Goal: Task Accomplishment & Management: Manage account settings

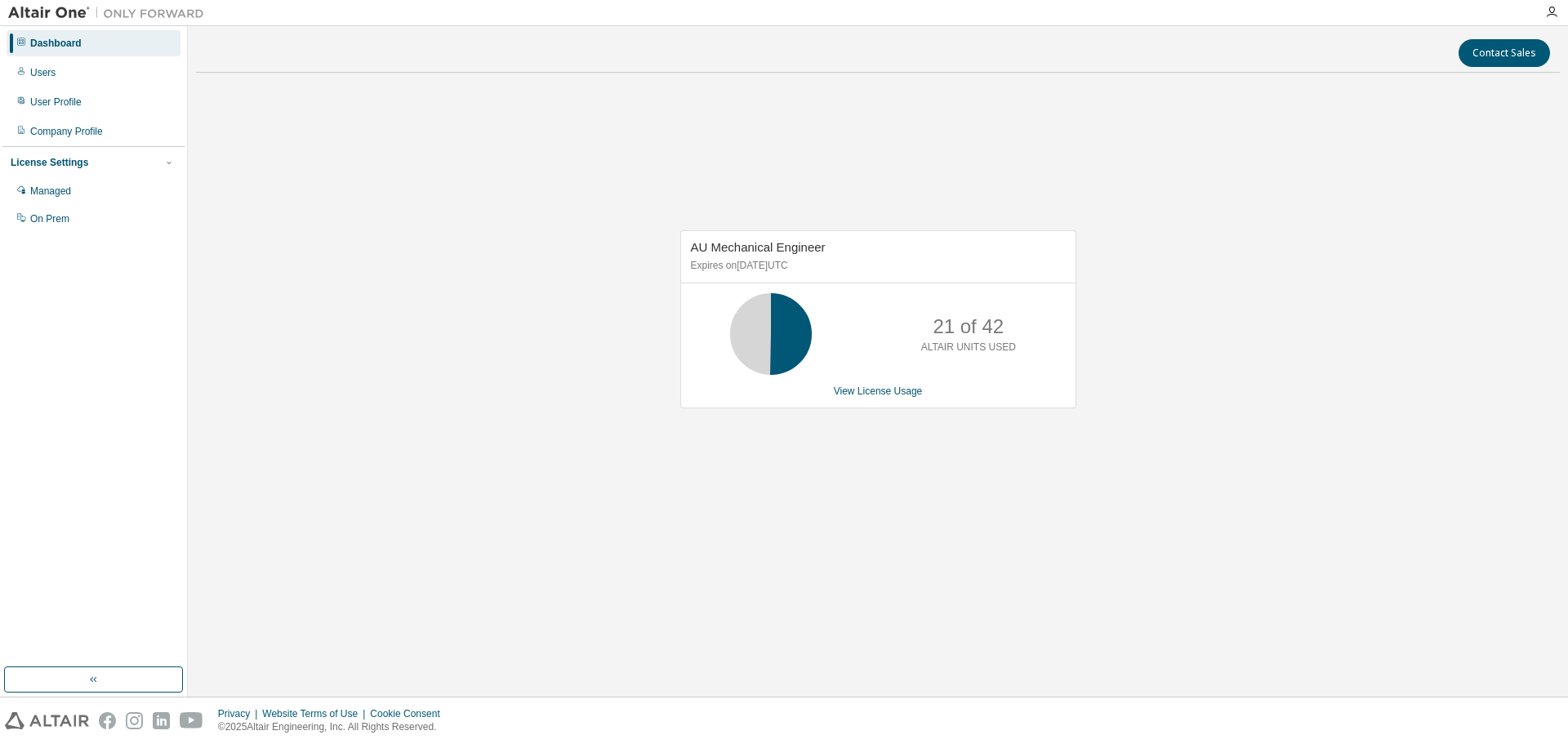
click at [87, 50] on div "Dashboard" at bounding box center [94, 43] width 174 height 26
click at [63, 71] on div "Users" at bounding box center [94, 73] width 174 height 26
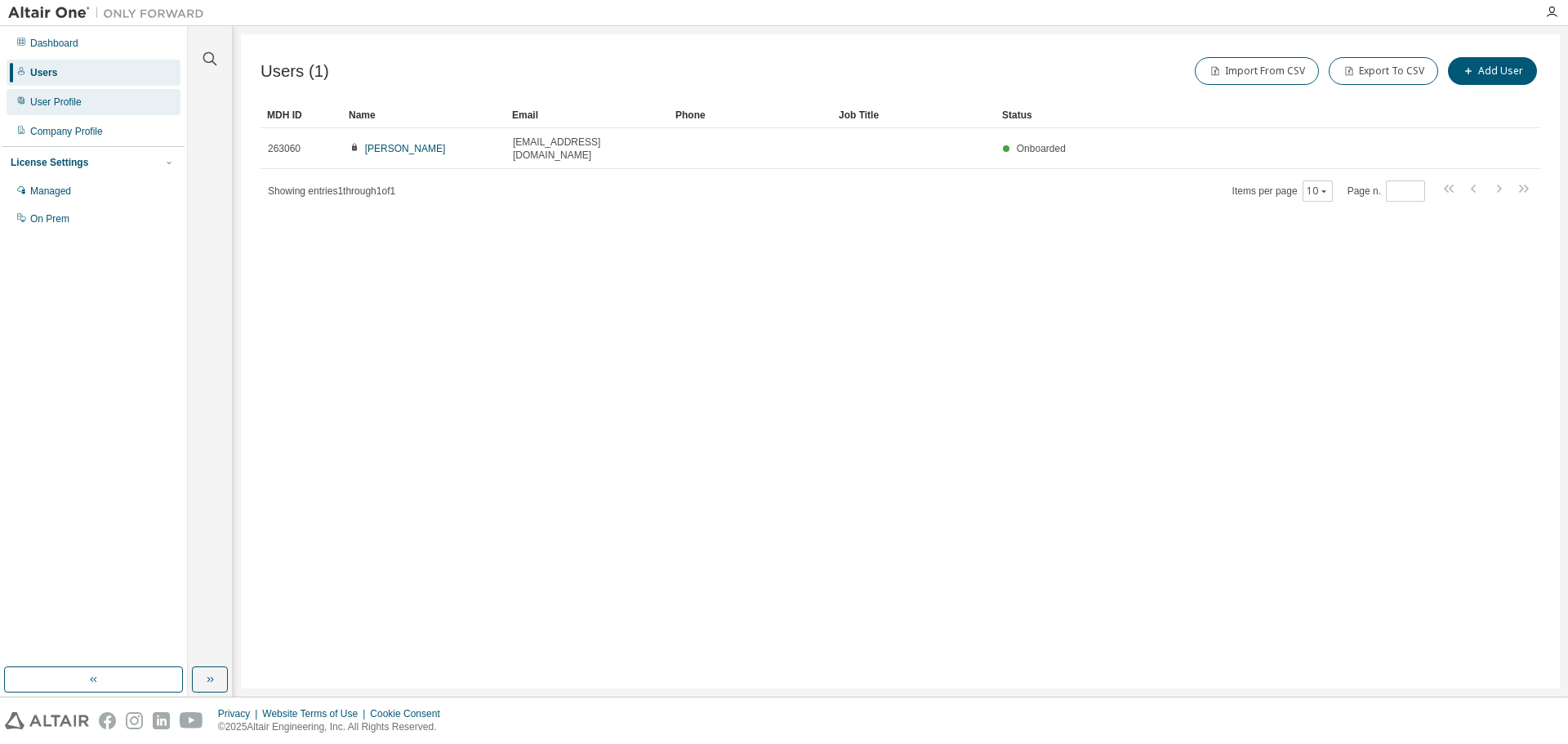
click at [76, 97] on div "User Profile" at bounding box center [55, 102] width 51 height 13
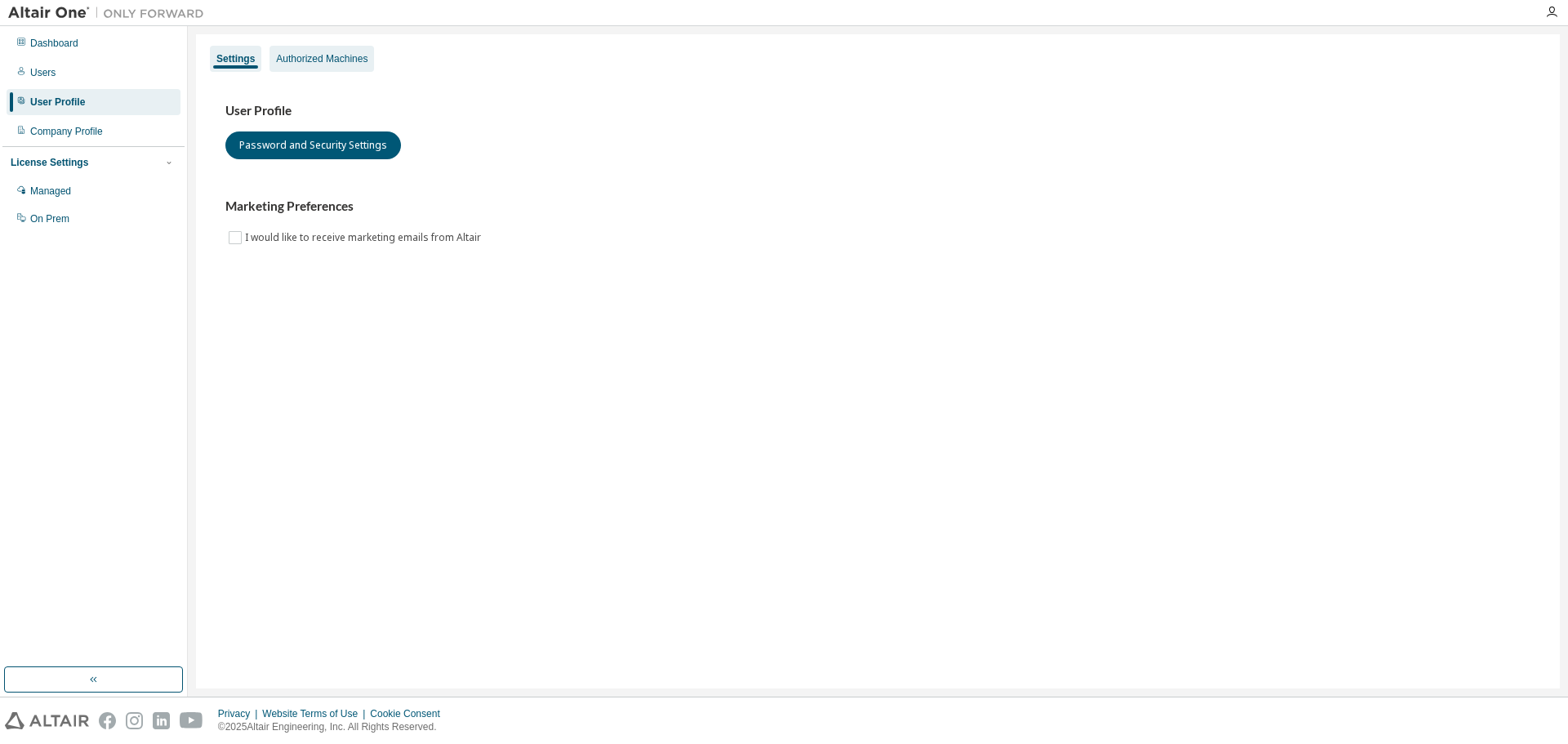
click at [301, 59] on div "Authorized Machines" at bounding box center [321, 59] width 91 height 13
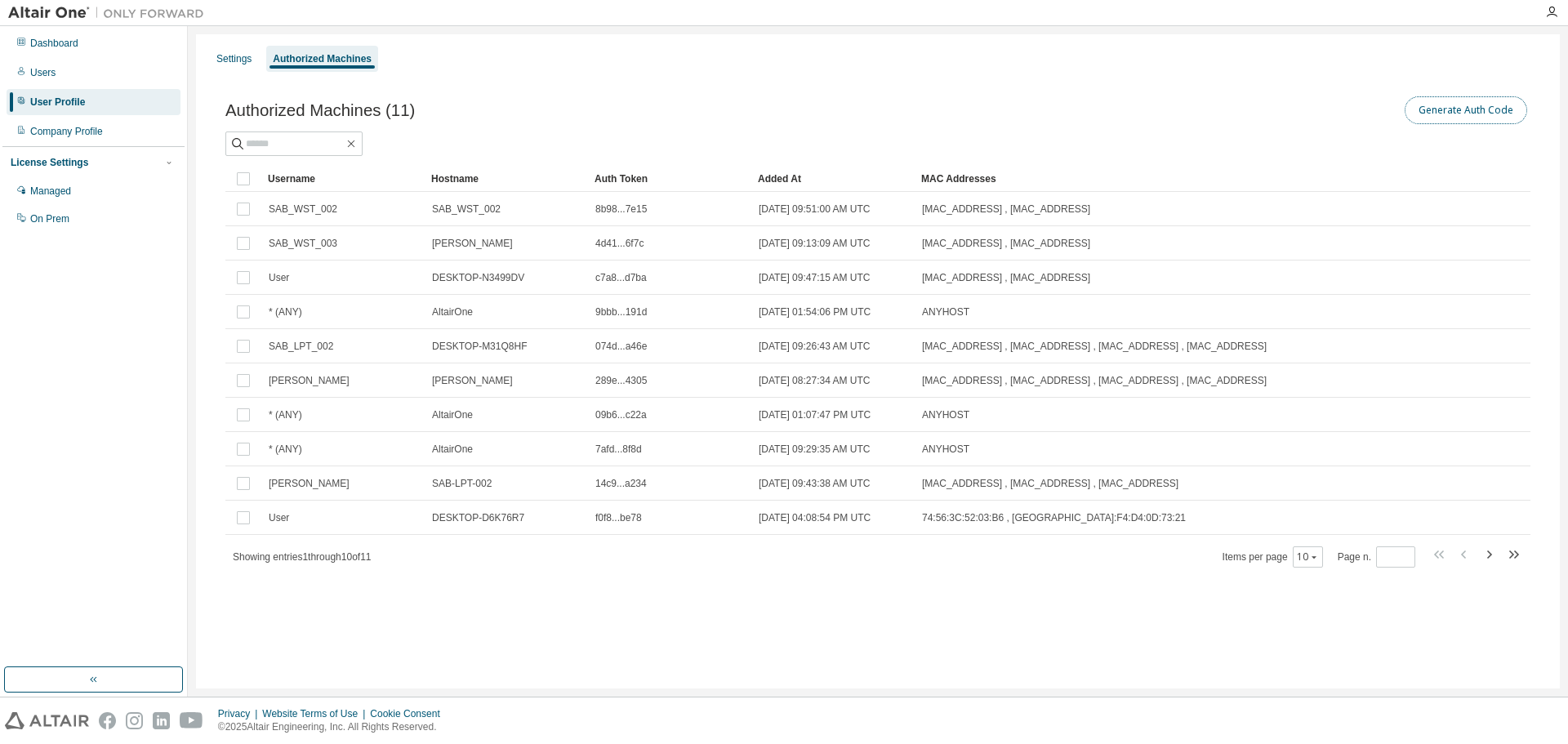
click at [1480, 109] on button "Generate Auth Code" at bounding box center [1466, 110] width 123 height 28
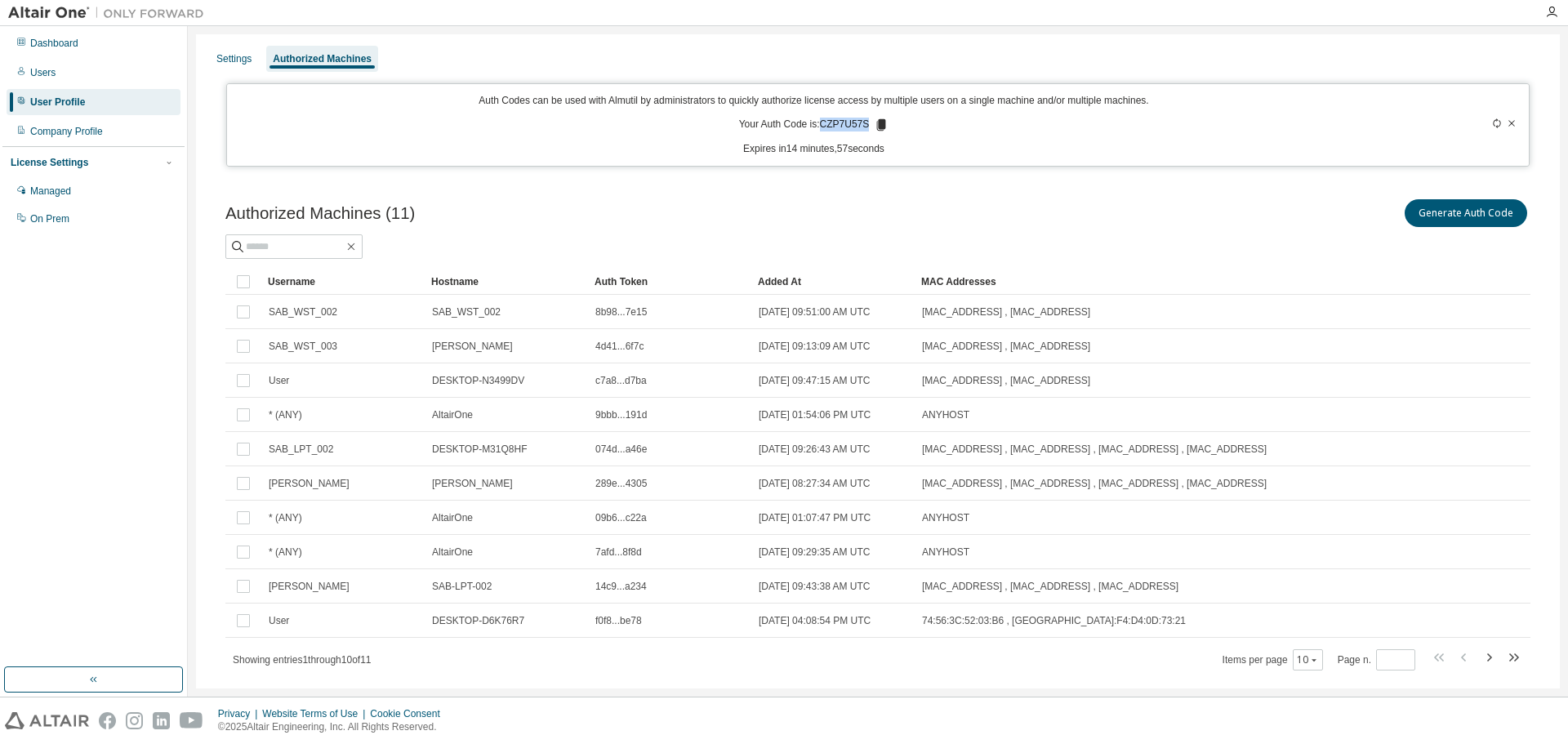
drag, startPoint x: 820, startPoint y: 125, endPoint x: 862, endPoint y: 123, distance: 42.0
click at [862, 123] on p "Your Auth Code is: CZP7U57S" at bounding box center [815, 125] width 151 height 15
copy p "CZP7U57S"
